Goal: Task Accomplishment & Management: Manage account settings

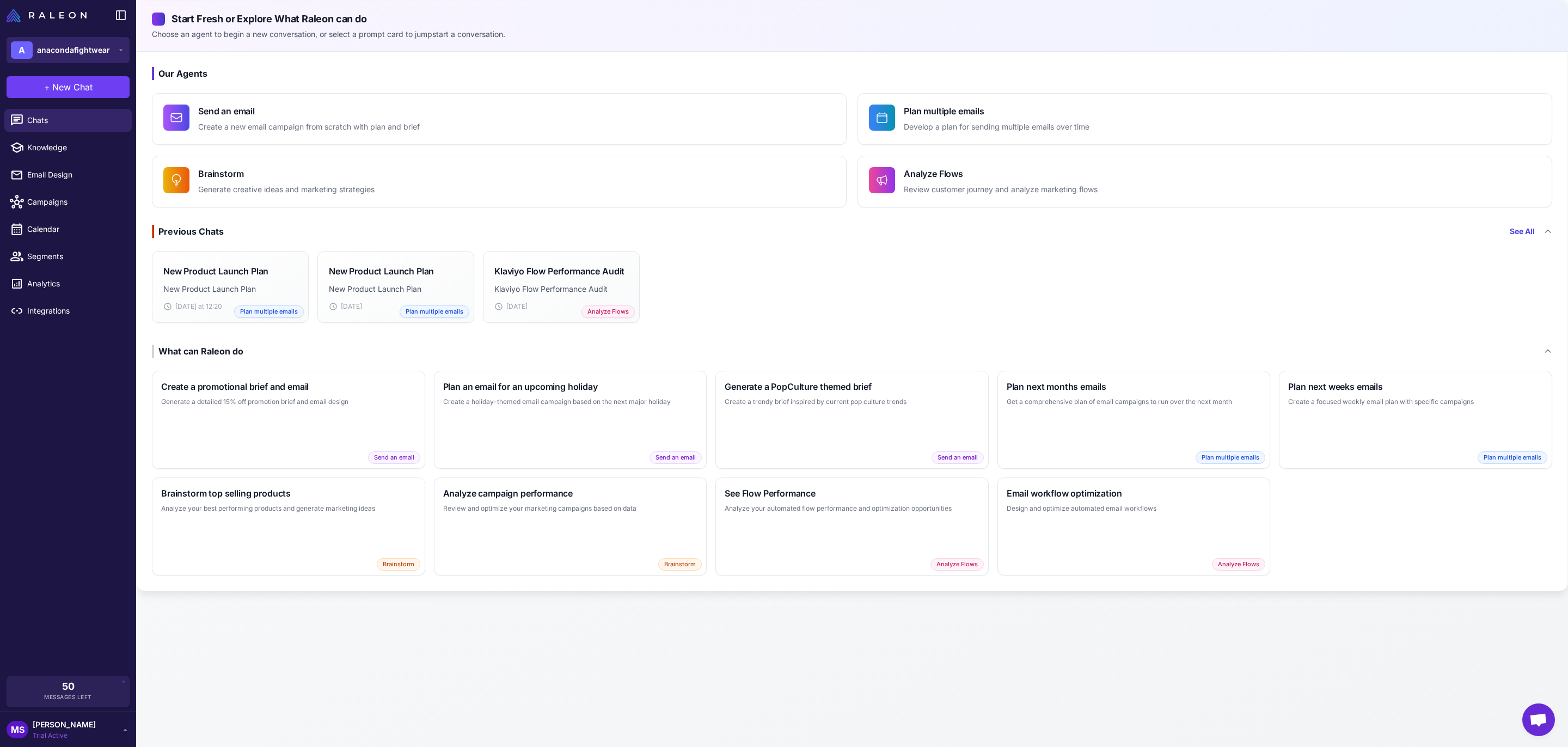
click at [99, 50] on span "anacondafightwear" at bounding box center [73, 50] width 73 height 12
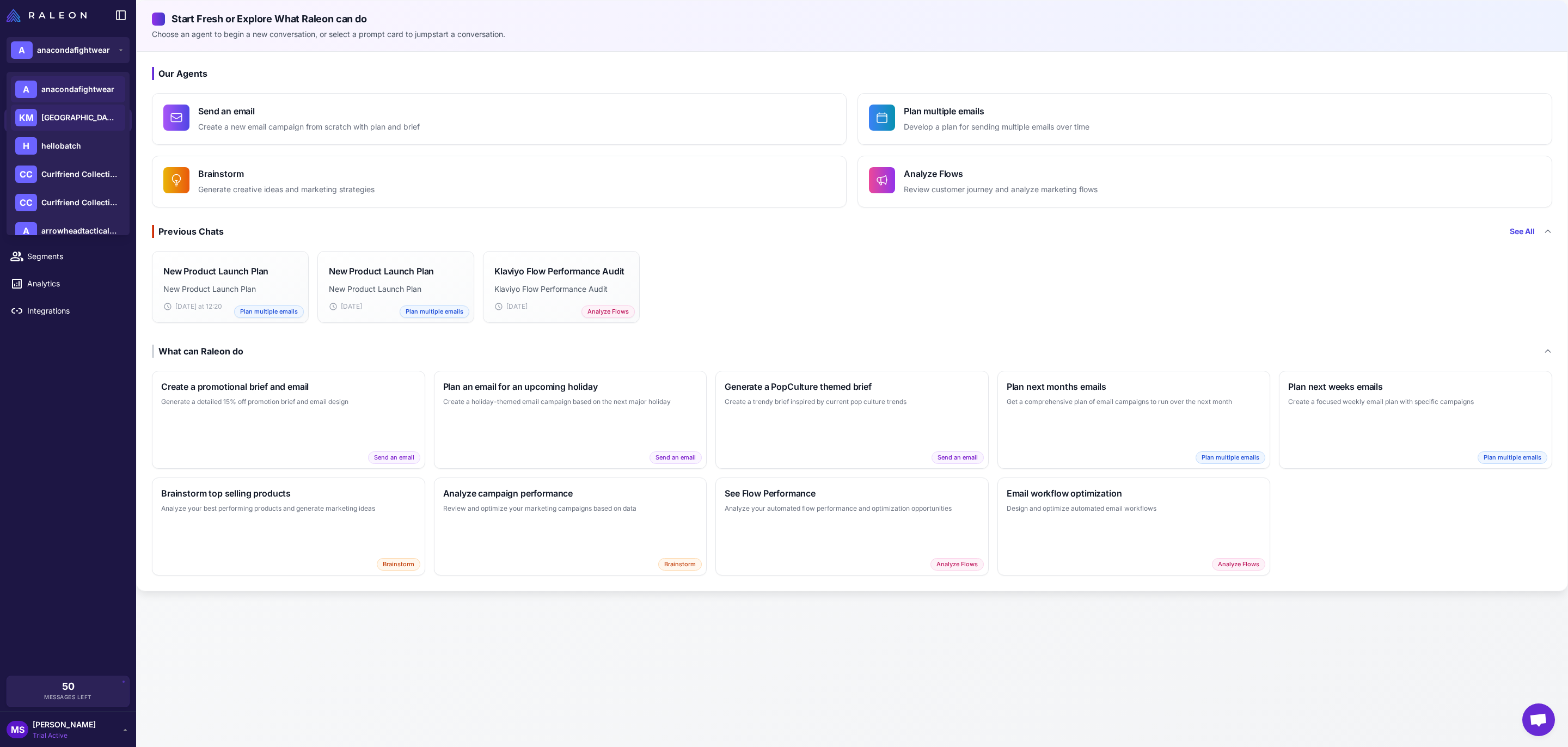
click at [58, 113] on span "[GEOGRAPHIC_DATA]" at bounding box center [80, 117] width 76 height 12
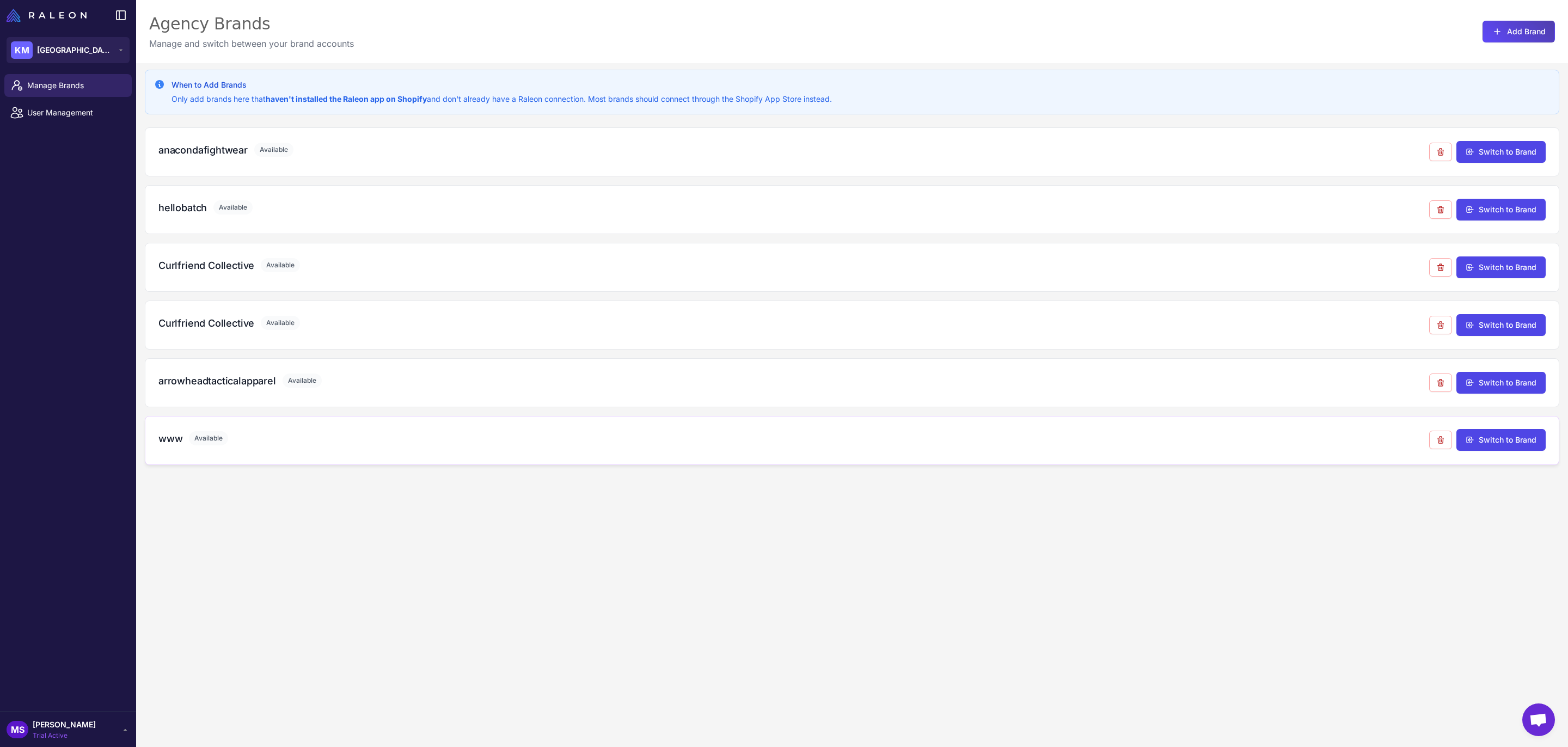
click at [165, 448] on div "www Available" at bounding box center [793, 440] width 1270 height 19
click at [1334, 459] on div "www Available Switch to Brand" at bounding box center [852, 440] width 1414 height 49
click at [1518, 33] on button "Add Brand" at bounding box center [1518, 32] width 72 height 22
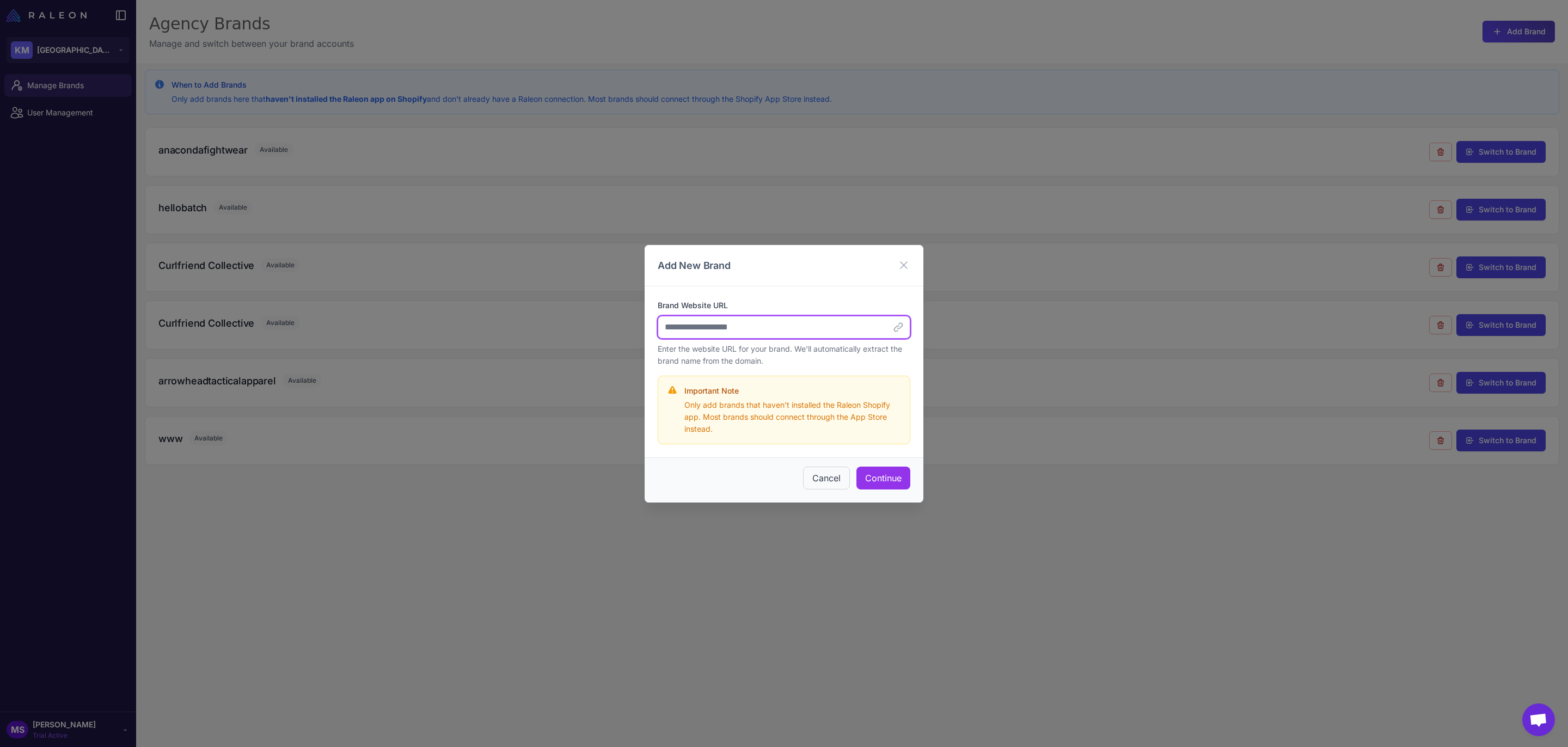
click at [723, 325] on input "Brand Website URL" at bounding box center [784, 327] width 253 height 23
paste input "**********"
type input "**********"
click at [875, 483] on button "Continue" at bounding box center [883, 478] width 54 height 23
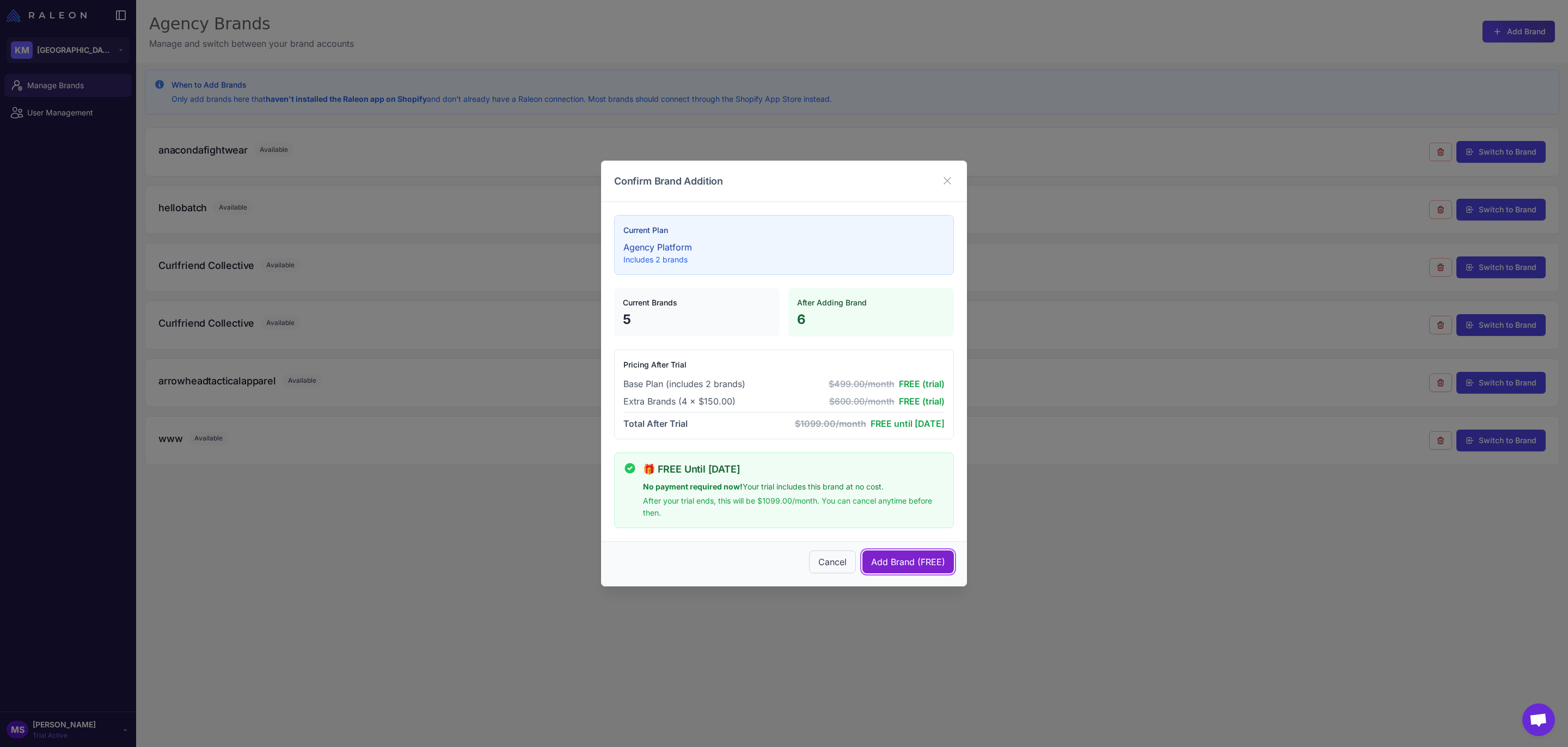
click at [908, 559] on span "Add Brand (FREE)" at bounding box center [908, 562] width 74 height 13
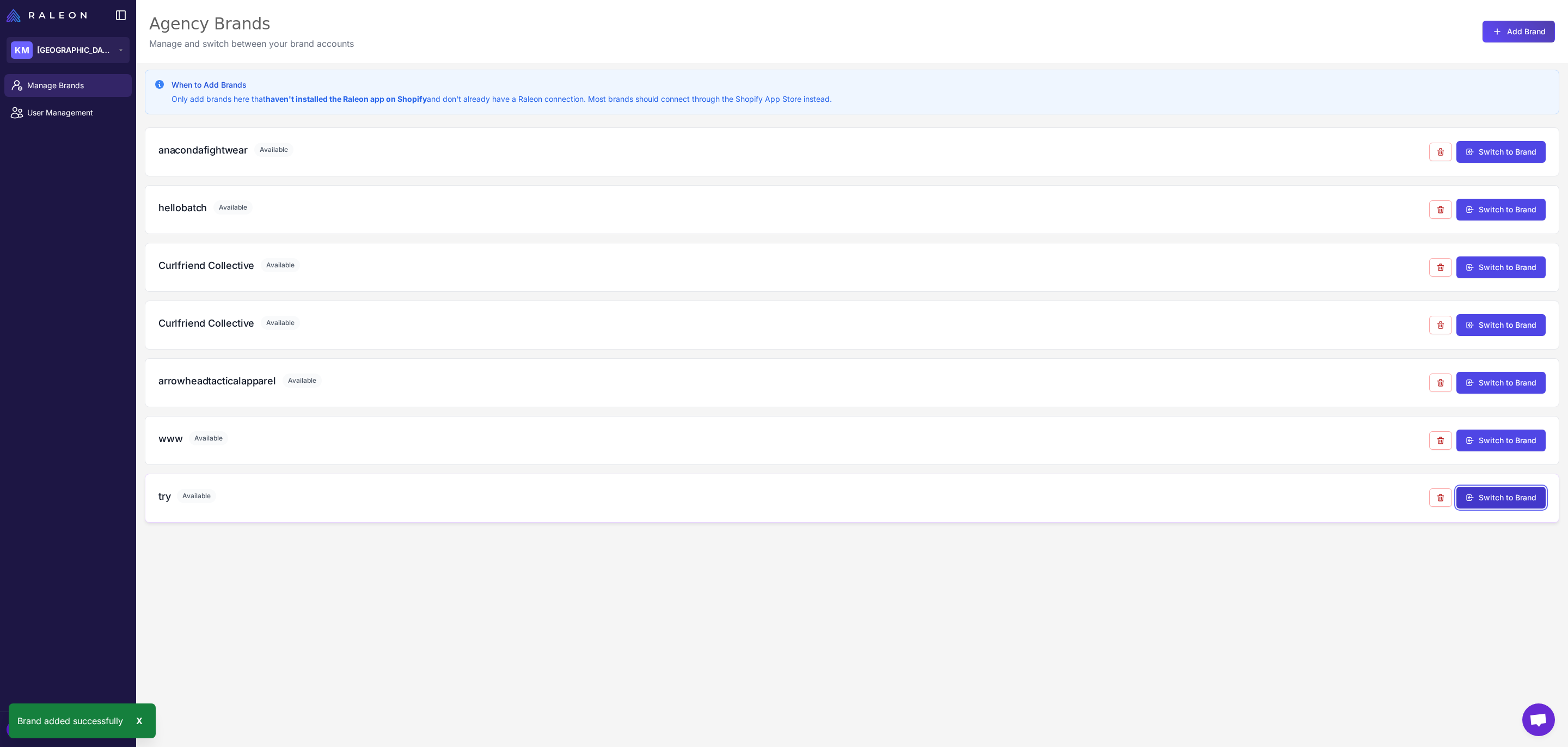
click at [1503, 500] on button "Switch to Brand" at bounding box center [1500, 498] width 89 height 22
